Goal: Transaction & Acquisition: Purchase product/service

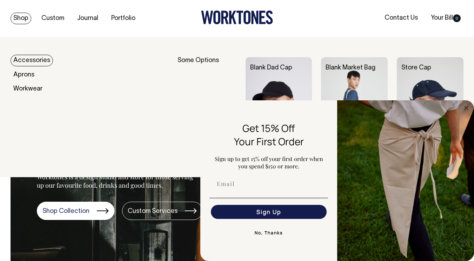
click at [29, 63] on link "Accessories" at bounding box center [32, 61] width 42 height 12
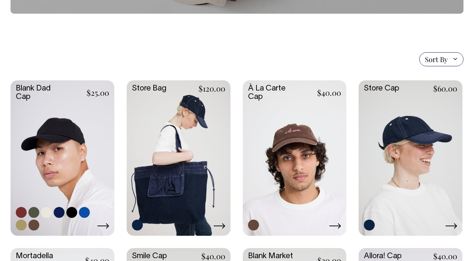
click at [57, 174] on link at bounding box center [63, 157] width 104 height 154
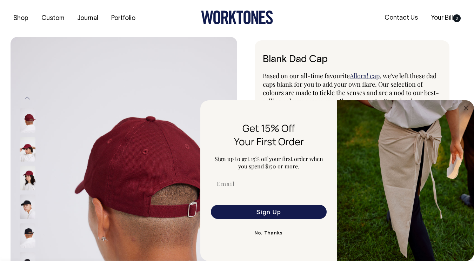
click at [272, 236] on button "No, Thanks" at bounding box center [268, 233] width 118 height 14
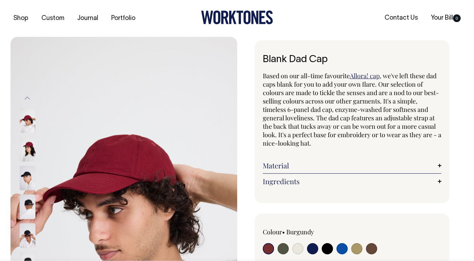
click at [33, 163] on div at bounding box center [36, 149] width 35 height 29
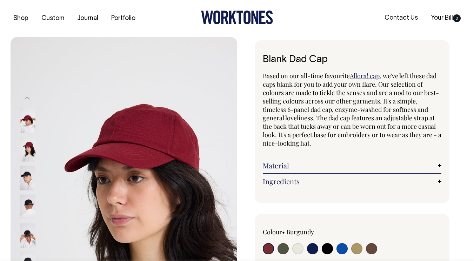
click at [32, 176] on img at bounding box center [28, 177] width 16 height 25
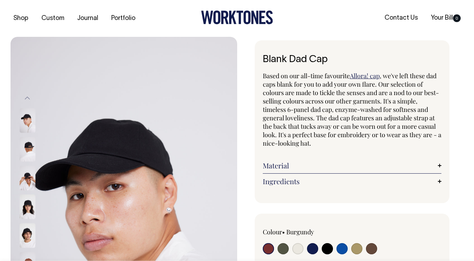
click at [25, 145] on img at bounding box center [28, 149] width 16 height 25
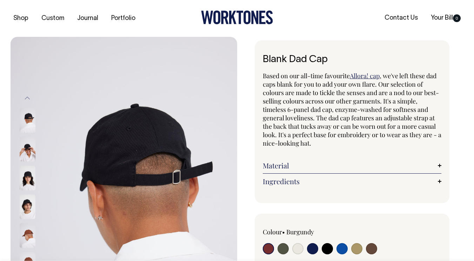
click at [23, 171] on img at bounding box center [28, 177] width 16 height 25
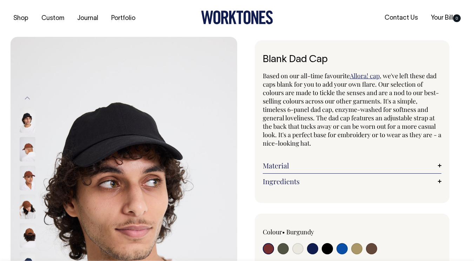
click at [29, 208] on img at bounding box center [28, 206] width 16 height 25
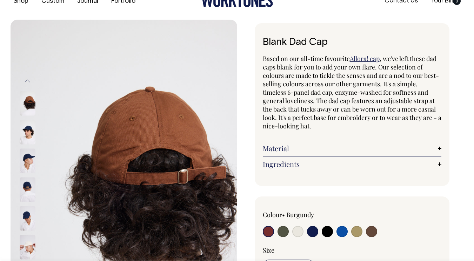
scroll to position [17, 0]
click at [345, 231] on input "radio" at bounding box center [341, 231] width 11 height 11
radio input "true"
select select "Worker Blue"
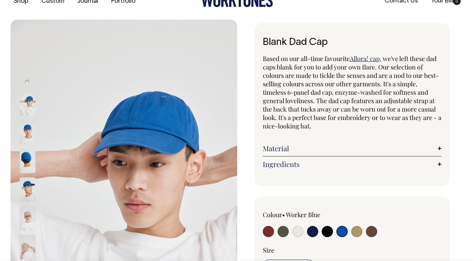
click at [366, 231] on input "radio" at bounding box center [371, 231] width 11 height 11
radio input "true"
select select "Espresso"
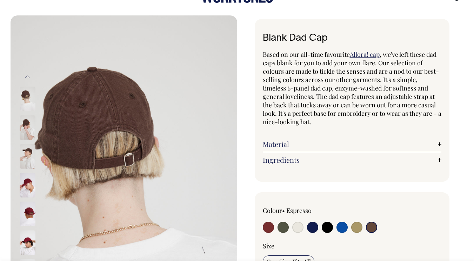
scroll to position [22, 0]
click at [28, 223] on img at bounding box center [28, 213] width 16 height 25
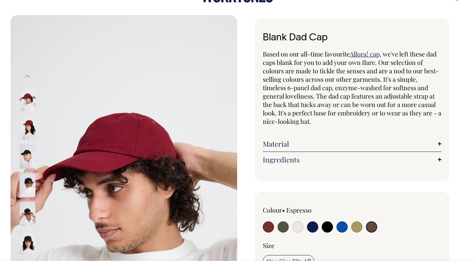
click at [30, 213] on img at bounding box center [28, 213] width 16 height 25
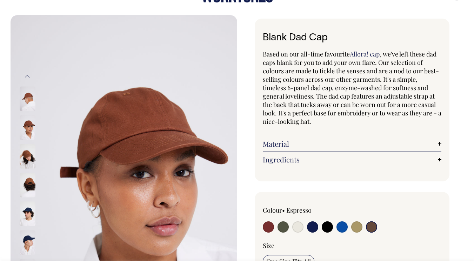
click at [32, 241] on img at bounding box center [28, 242] width 16 height 25
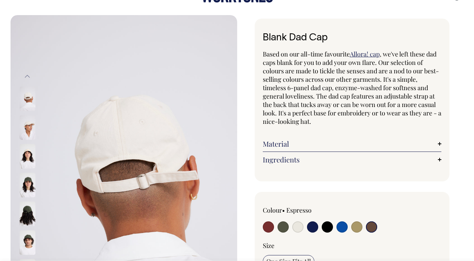
click at [32, 183] on img at bounding box center [28, 184] width 16 height 25
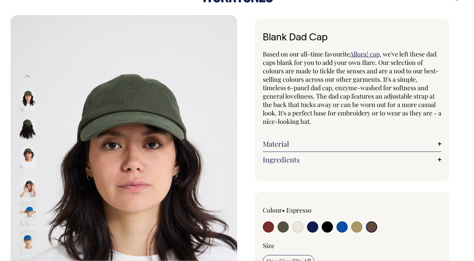
click at [31, 212] on img at bounding box center [28, 213] width 16 height 25
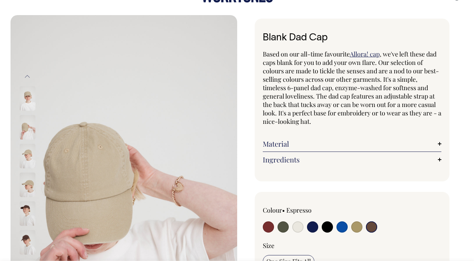
click at [31, 211] on img at bounding box center [28, 213] width 16 height 25
